Goal: Transaction & Acquisition: Subscribe to service/newsletter

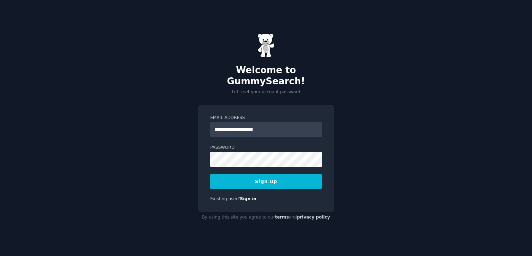
type input "**********"
click at [293, 78] on h2 "Welcome to GummySearch!" at bounding box center [266, 76] width 136 height 22
copy h2 "GummySearch"
click at [260, 176] on button "Sign up" at bounding box center [265, 181] width 111 height 15
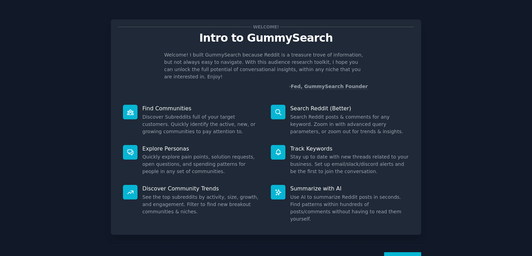
click at [407, 252] on button "Next" at bounding box center [402, 260] width 37 height 17
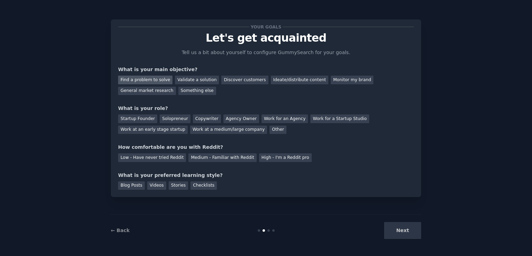
click at [143, 80] on div "Find a problem to solve" at bounding box center [145, 79] width 54 height 9
click at [228, 78] on div "Discover customers" at bounding box center [244, 79] width 47 height 9
click at [173, 122] on div "Solopreneur" at bounding box center [175, 118] width 30 height 9
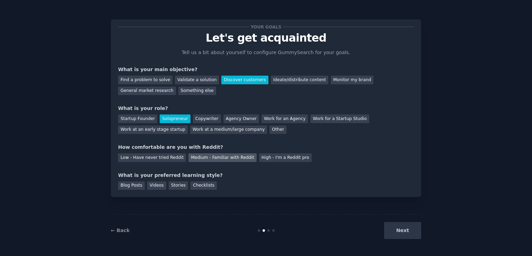
click at [201, 157] on div "Medium - Familiar with Reddit" at bounding box center [222, 157] width 68 height 9
click at [158, 184] on div "Videos" at bounding box center [156, 185] width 19 height 9
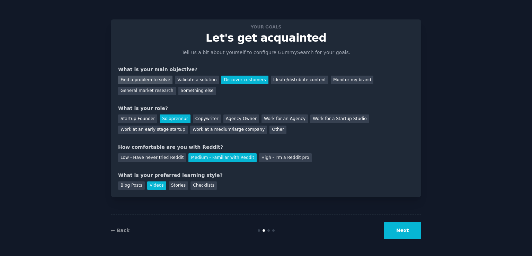
click at [150, 78] on div "Find a problem to solve" at bounding box center [145, 79] width 54 height 9
click at [408, 229] on button "Next" at bounding box center [402, 230] width 37 height 17
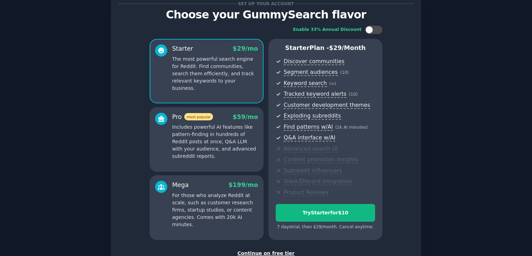
scroll to position [23, 0]
click at [220, 144] on p "Includes powerful AI features like pattern-finding in hundreds of Reddit posts …" at bounding box center [215, 142] width 86 height 36
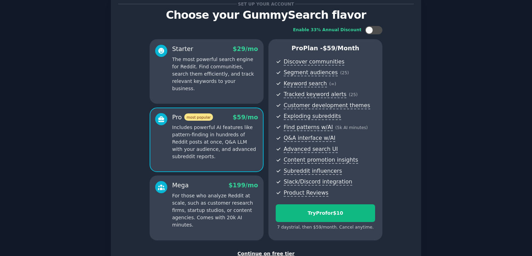
click at [238, 64] on p "The most powerful search engine for Reddit. Find communities, search them effic…" at bounding box center [215, 74] width 86 height 36
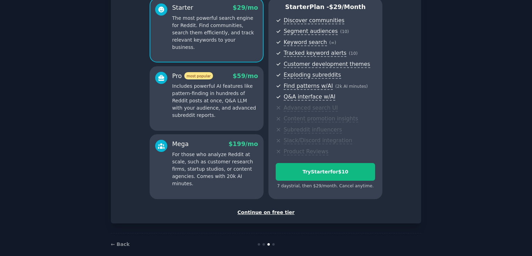
scroll to position [73, 0]
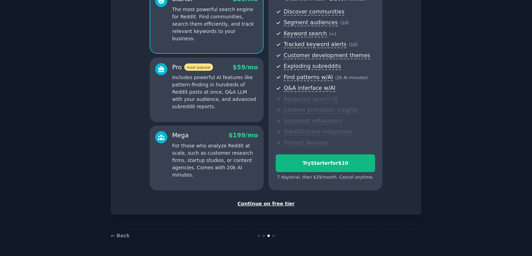
click at [264, 204] on div "Continue on free tier" at bounding box center [266, 203] width 296 height 7
